Goal: Find specific page/section: Find specific page/section

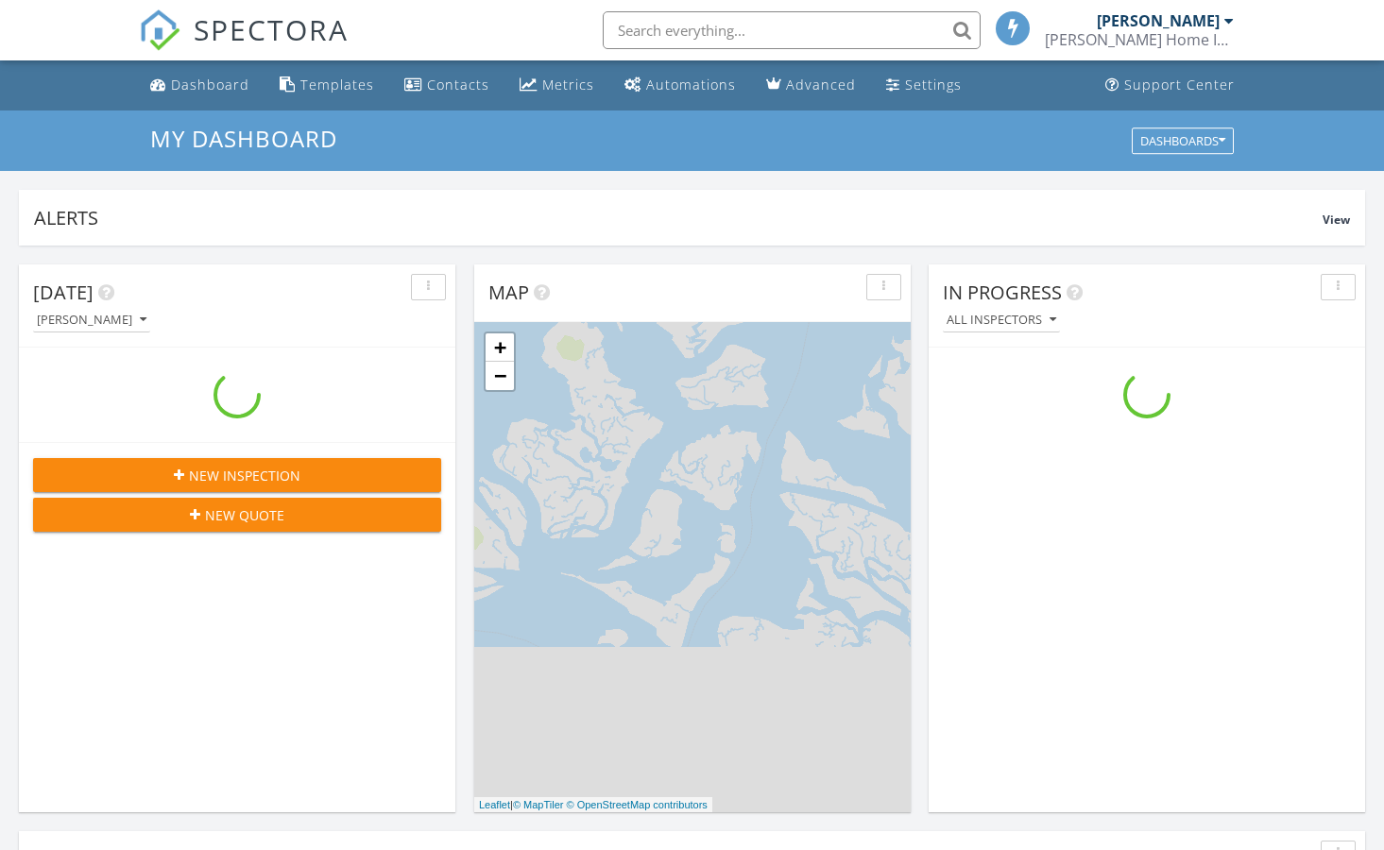
scroll to position [1720, 1385]
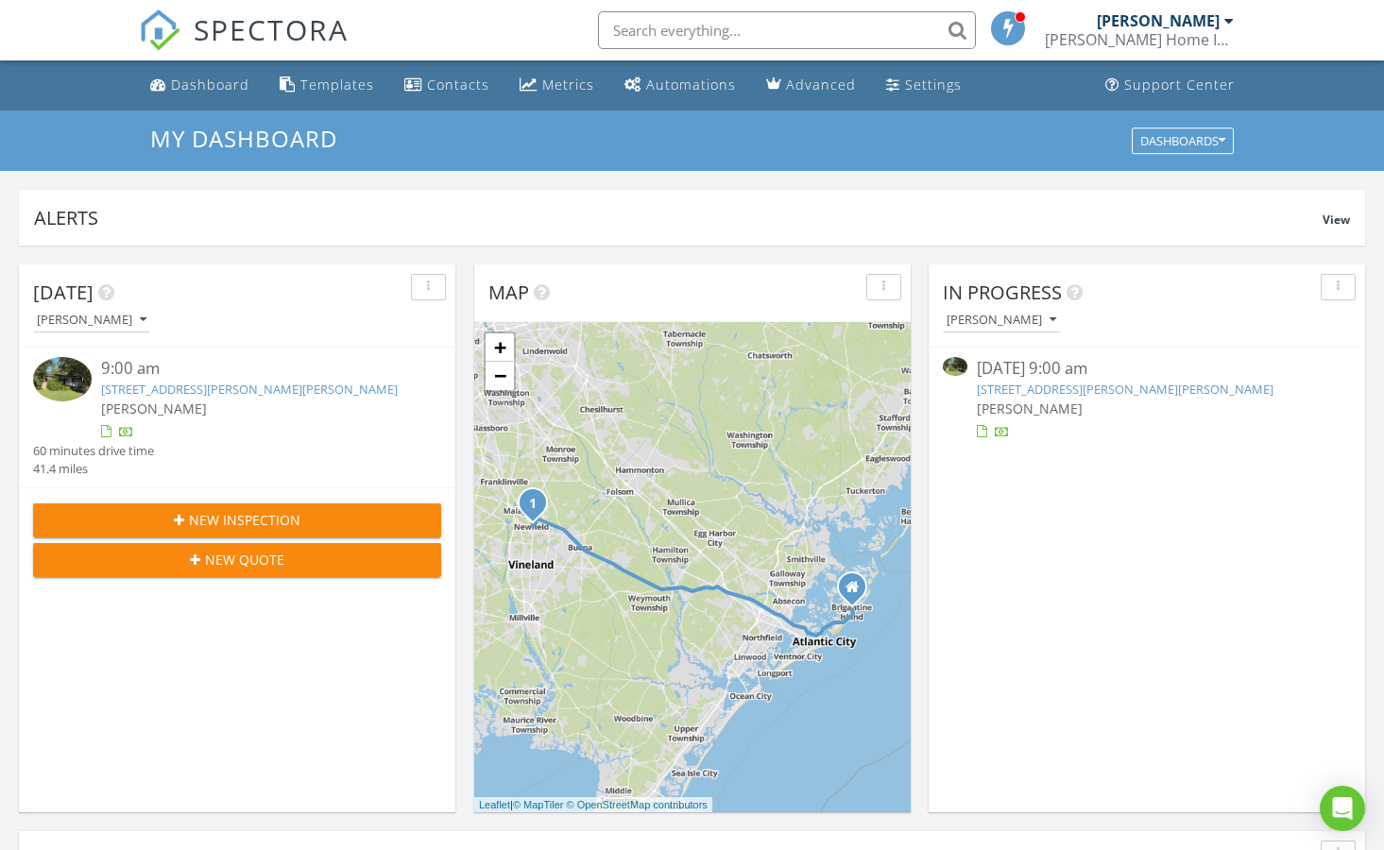
click at [627, 28] on input "text" at bounding box center [787, 30] width 378 height 38
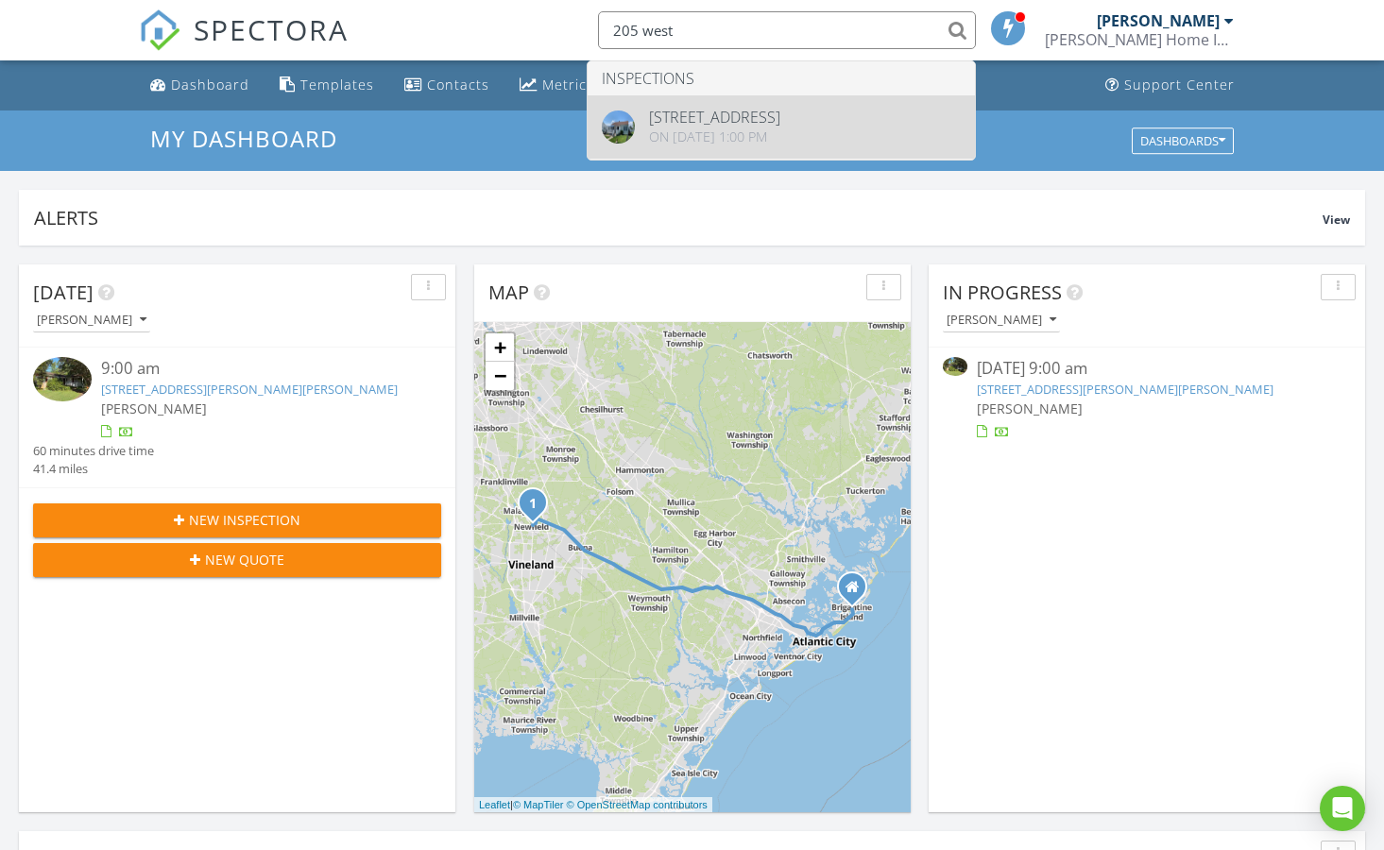
type input "205 west"
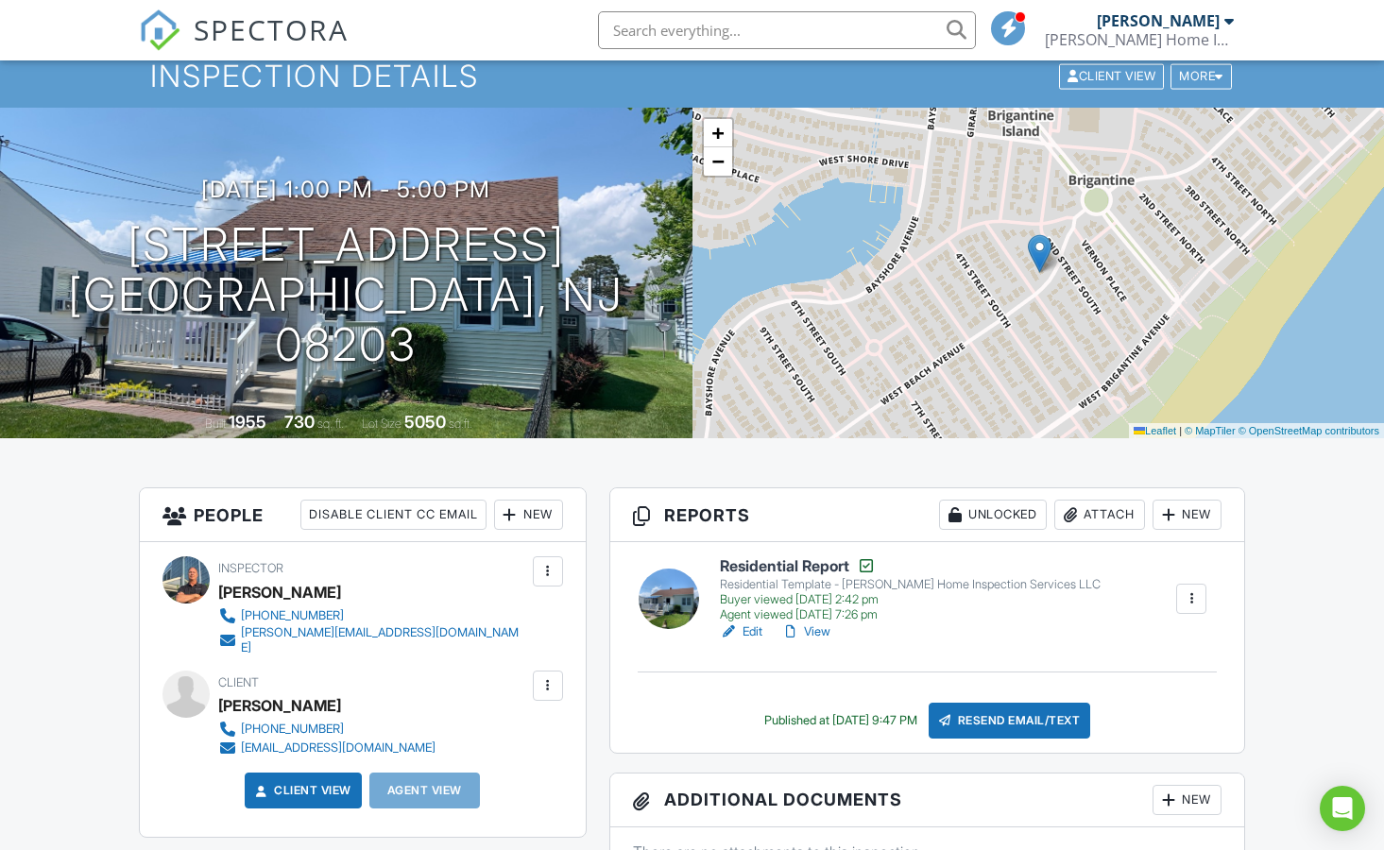
scroll to position [76, 0]
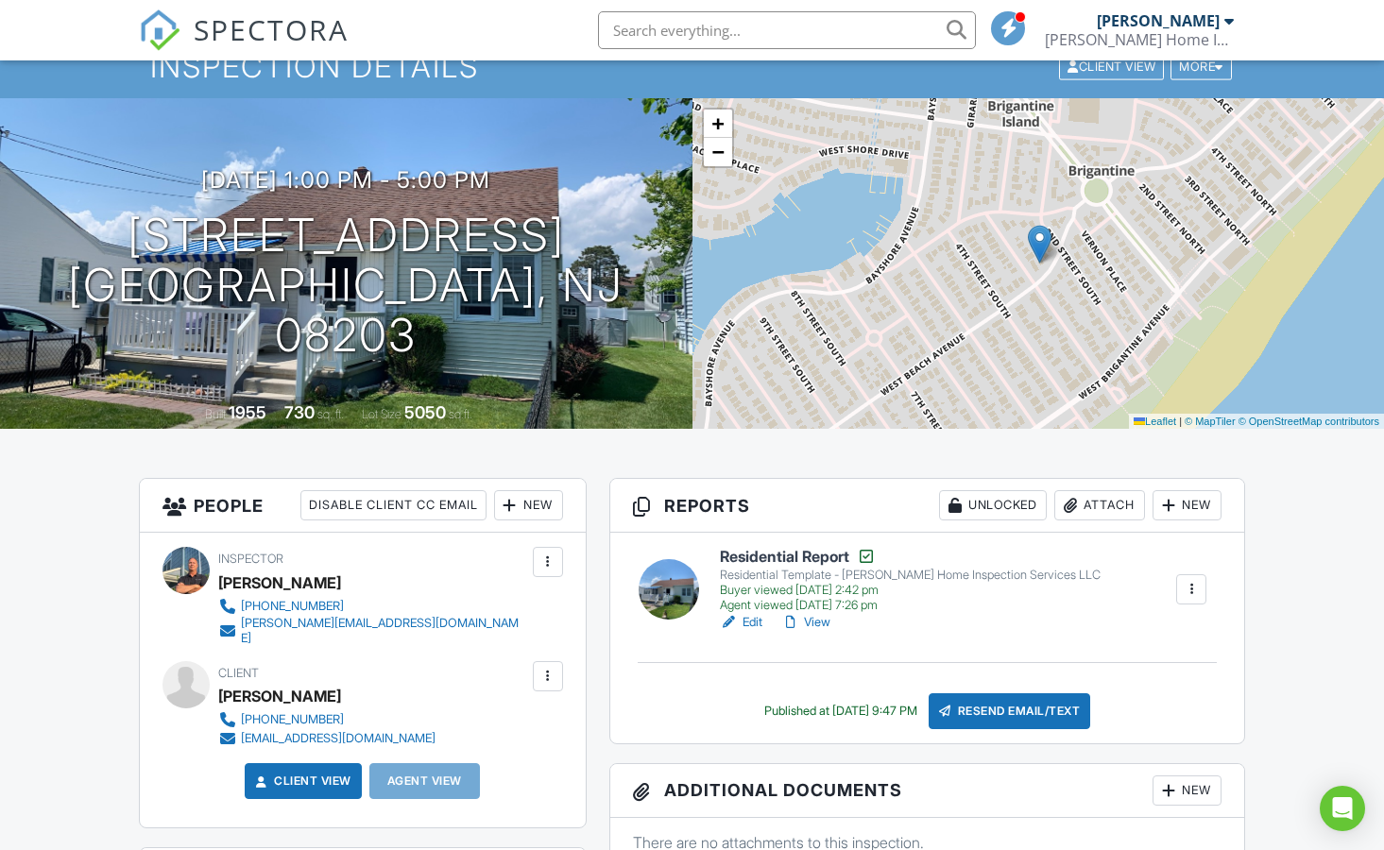
click at [628, 29] on input "text" at bounding box center [787, 30] width 378 height 38
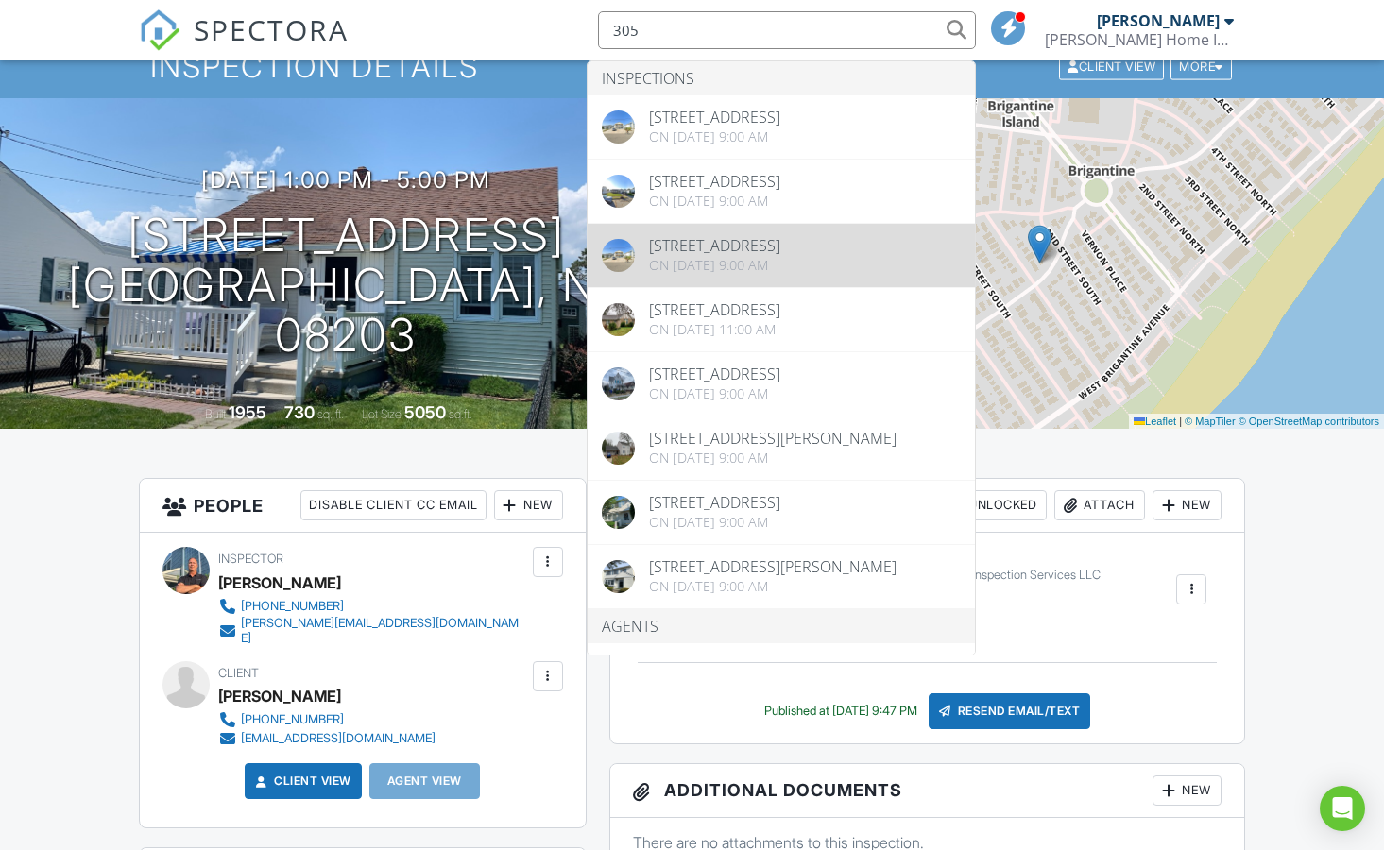
type input "305"
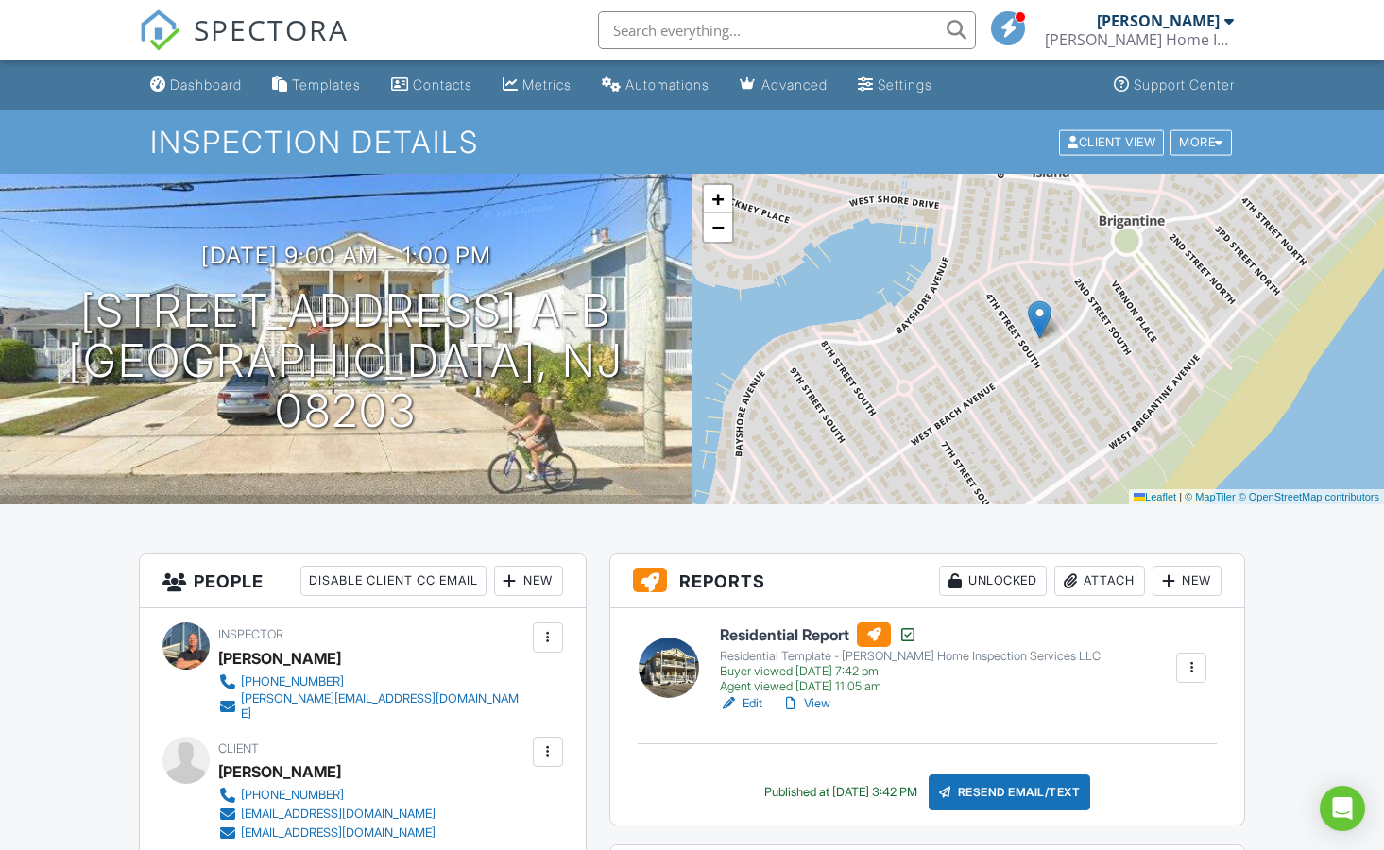
click at [820, 700] on link "View" at bounding box center [805, 703] width 49 height 19
